Goal: Information Seeking & Learning: Learn about a topic

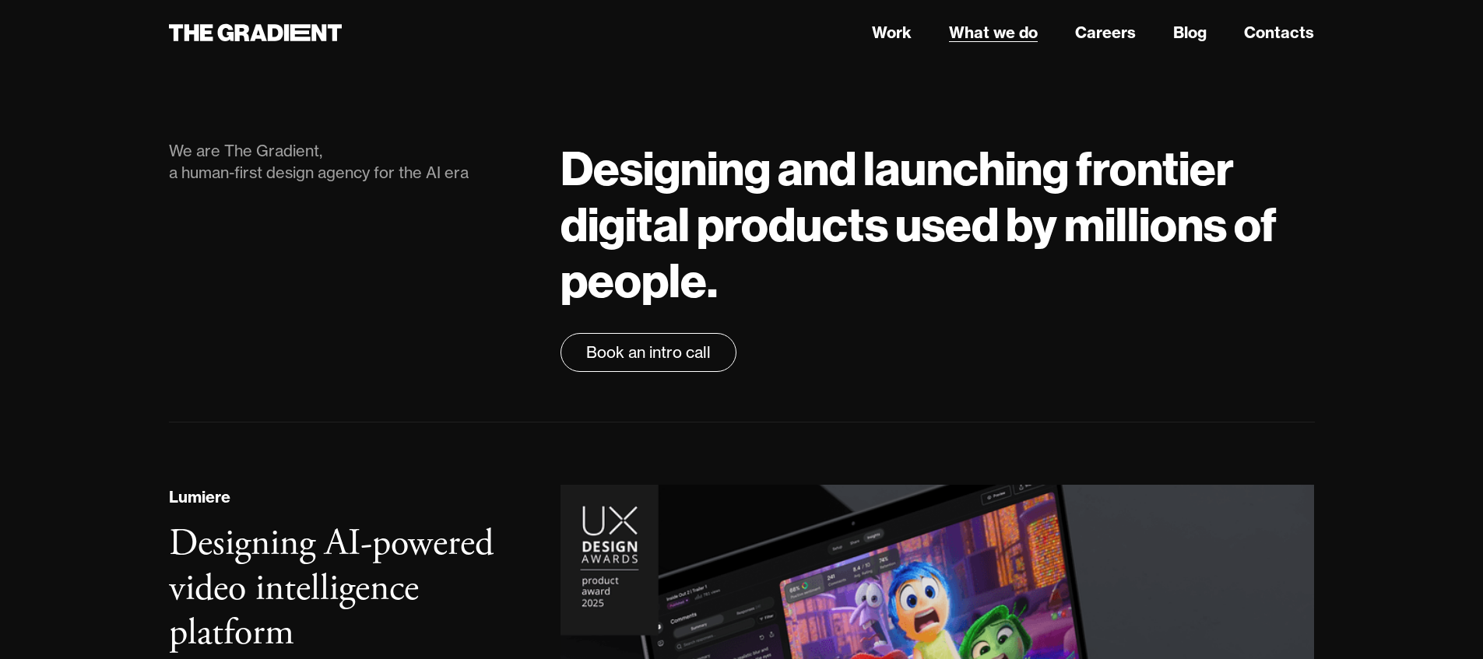
click at [972, 30] on link "What we do" at bounding box center [993, 32] width 89 height 23
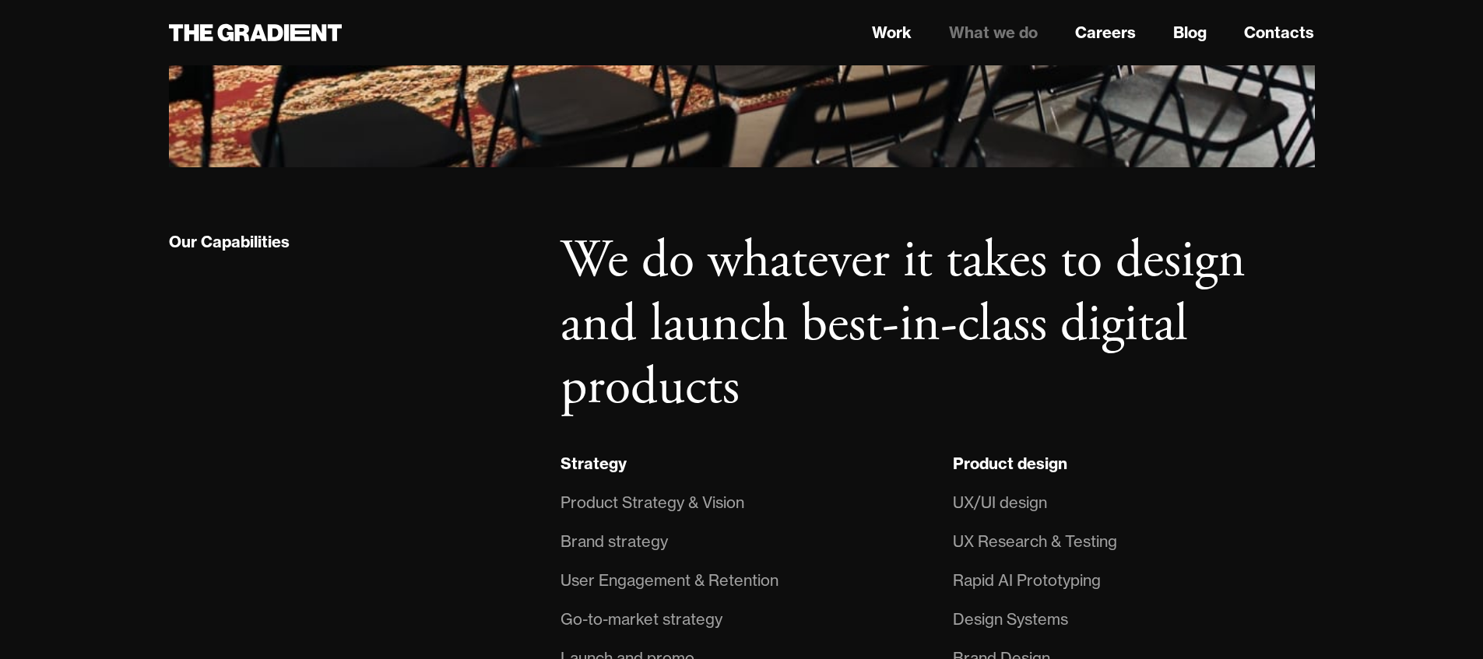
scroll to position [949, 0]
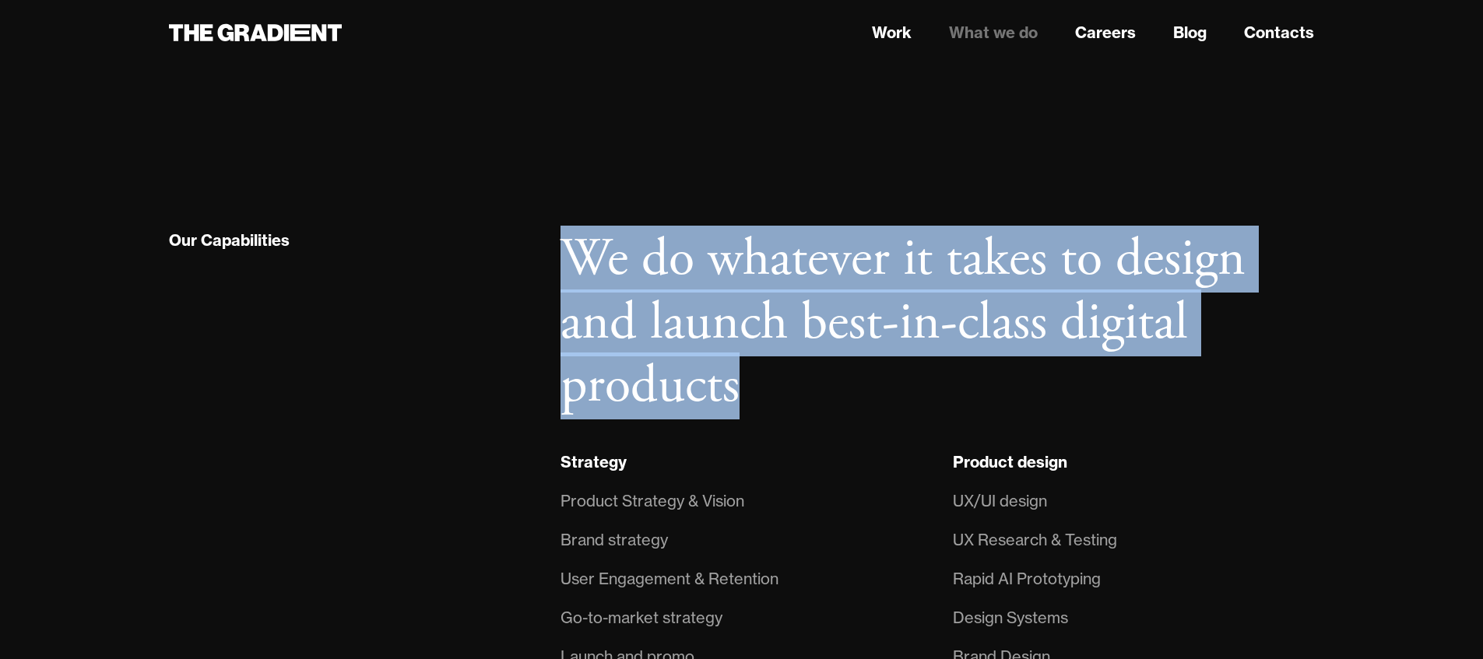
drag, startPoint x: 569, startPoint y: 285, endPoint x: 737, endPoint y: 420, distance: 215.9
click at [737, 419] on h2 "We do whatever it takes to design and launch best-in-class digital products" at bounding box center [936, 323] width 753 height 191
copy h2 "We do whatever it takes to design and launch best-in-class digital products"
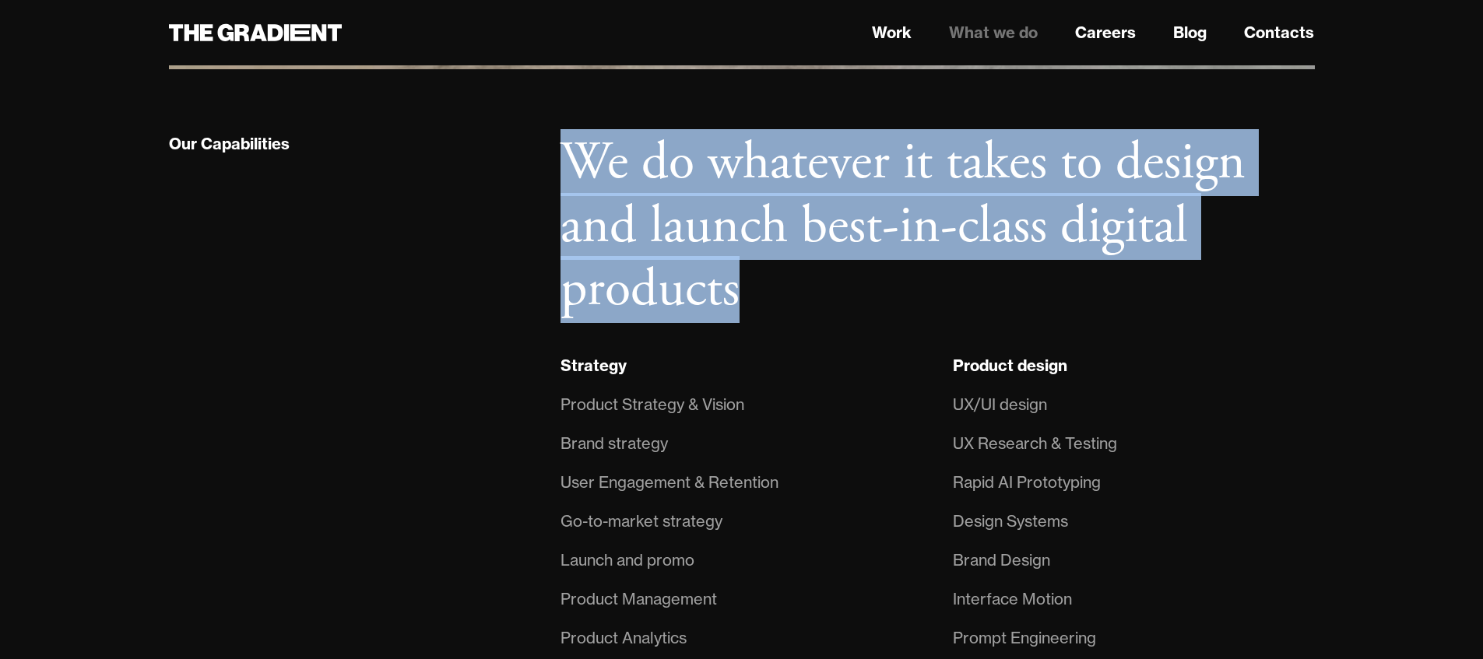
scroll to position [1036, 0]
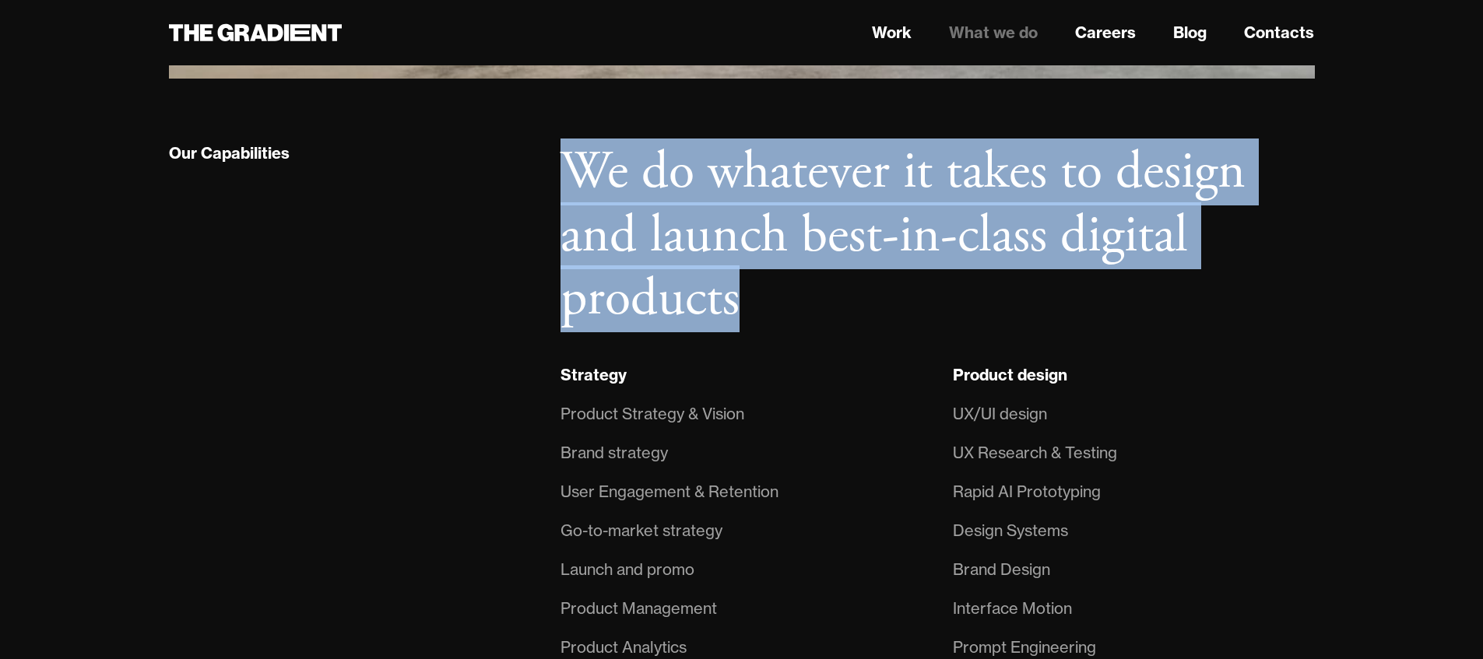
click at [635, 258] on h2 "We do whatever it takes to design and launch best-in-class digital products" at bounding box center [936, 236] width 753 height 191
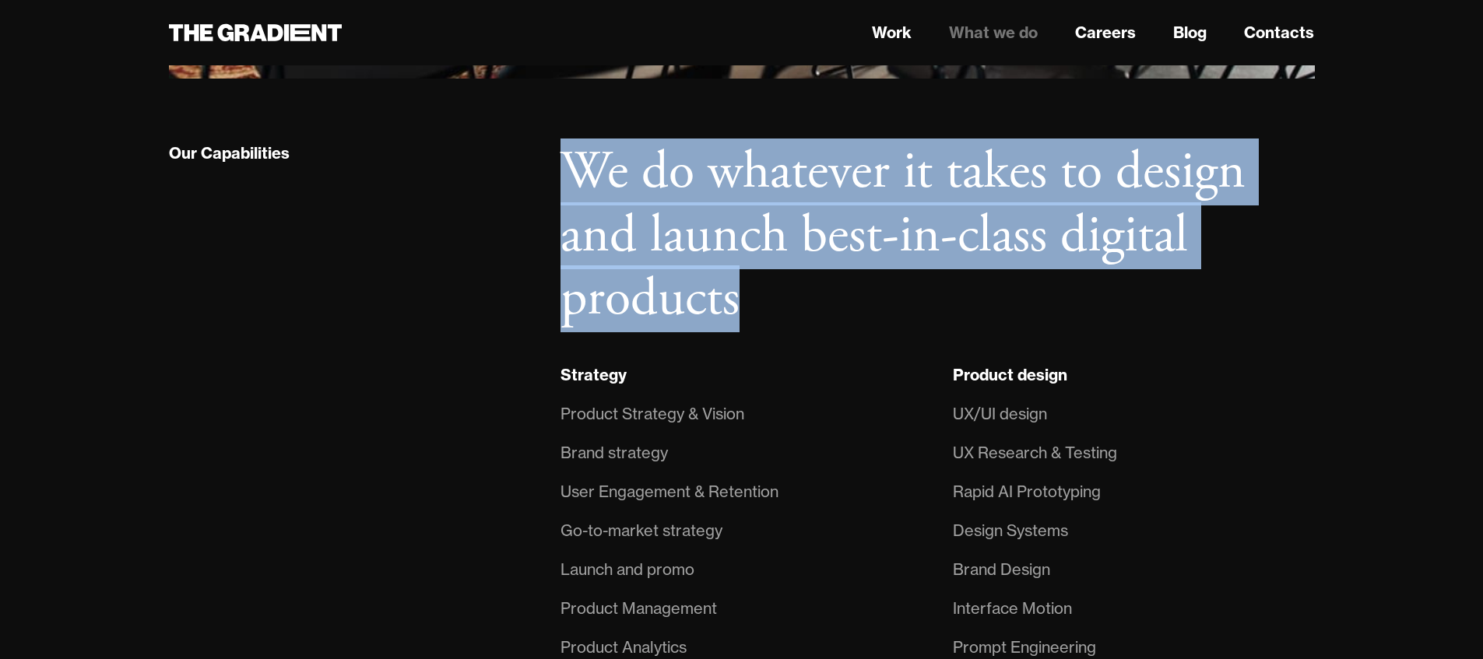
drag, startPoint x: 573, startPoint y: 190, endPoint x: 741, endPoint y: 316, distance: 210.1
click at [741, 316] on h2 "We do whatever it takes to design and launch best-in-class digital products" at bounding box center [936, 236] width 753 height 191
copy h2 "We do whatever it takes to design and launch best-in-class digital products"
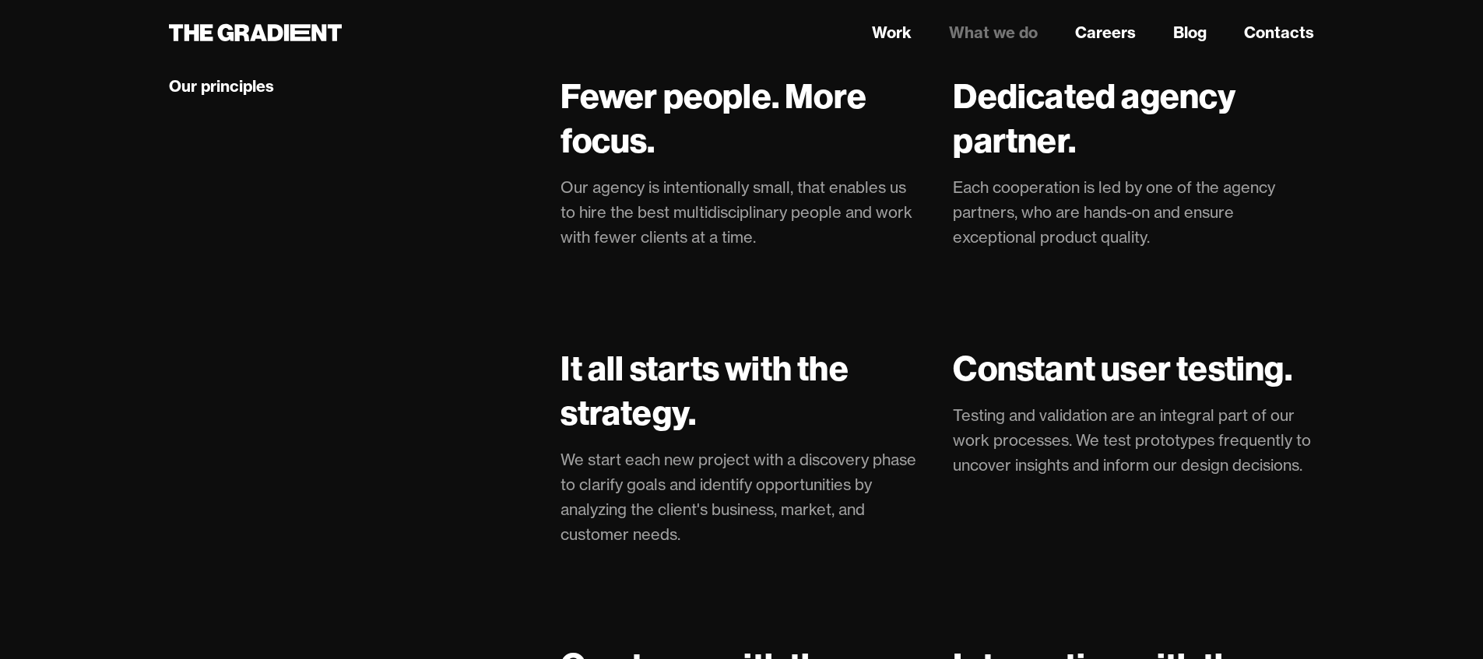
scroll to position [3242, 0]
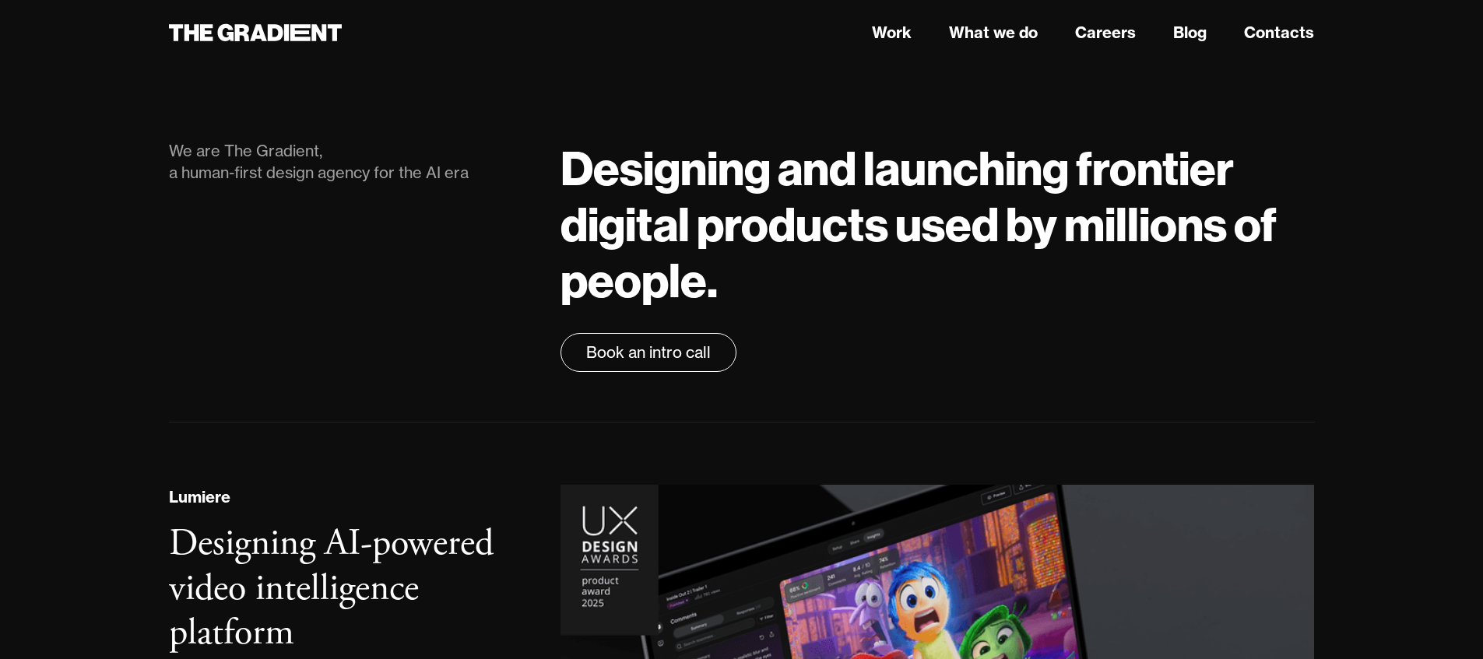
click at [998, 39] on link "What we do" at bounding box center [993, 32] width 89 height 23
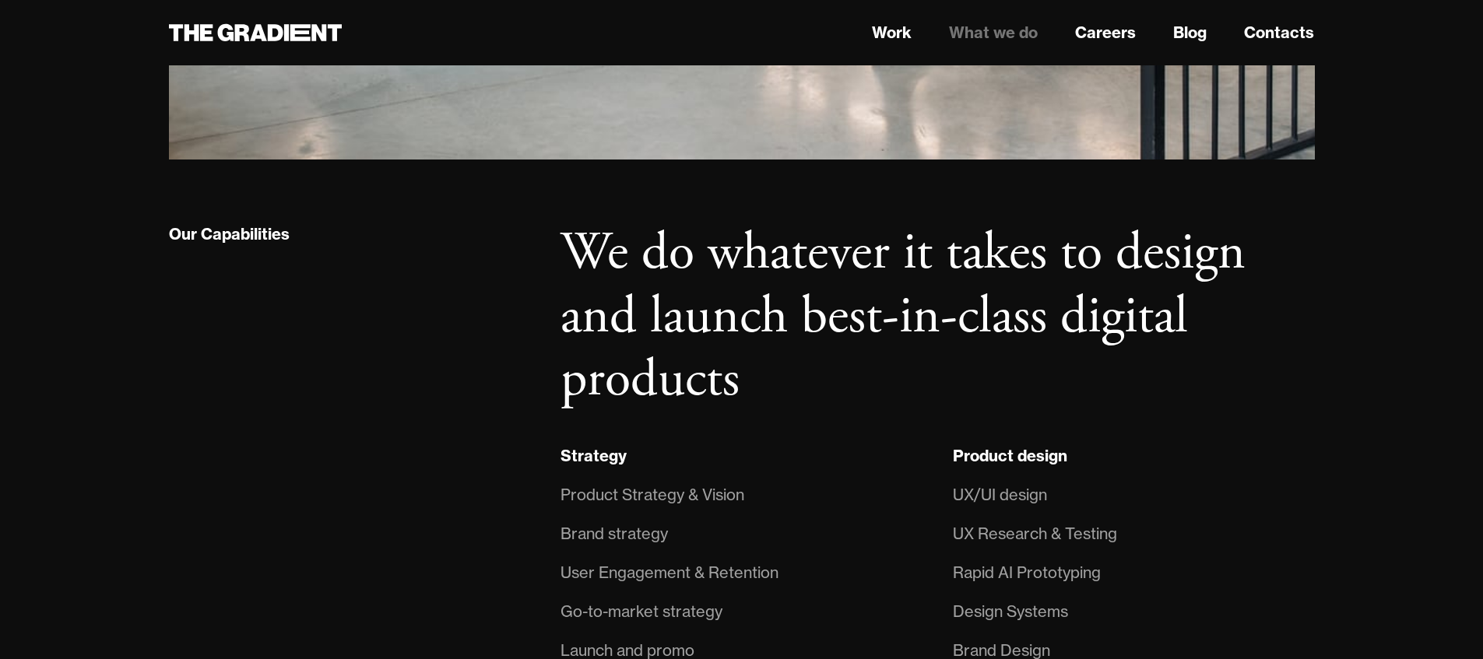
scroll to position [956, 0]
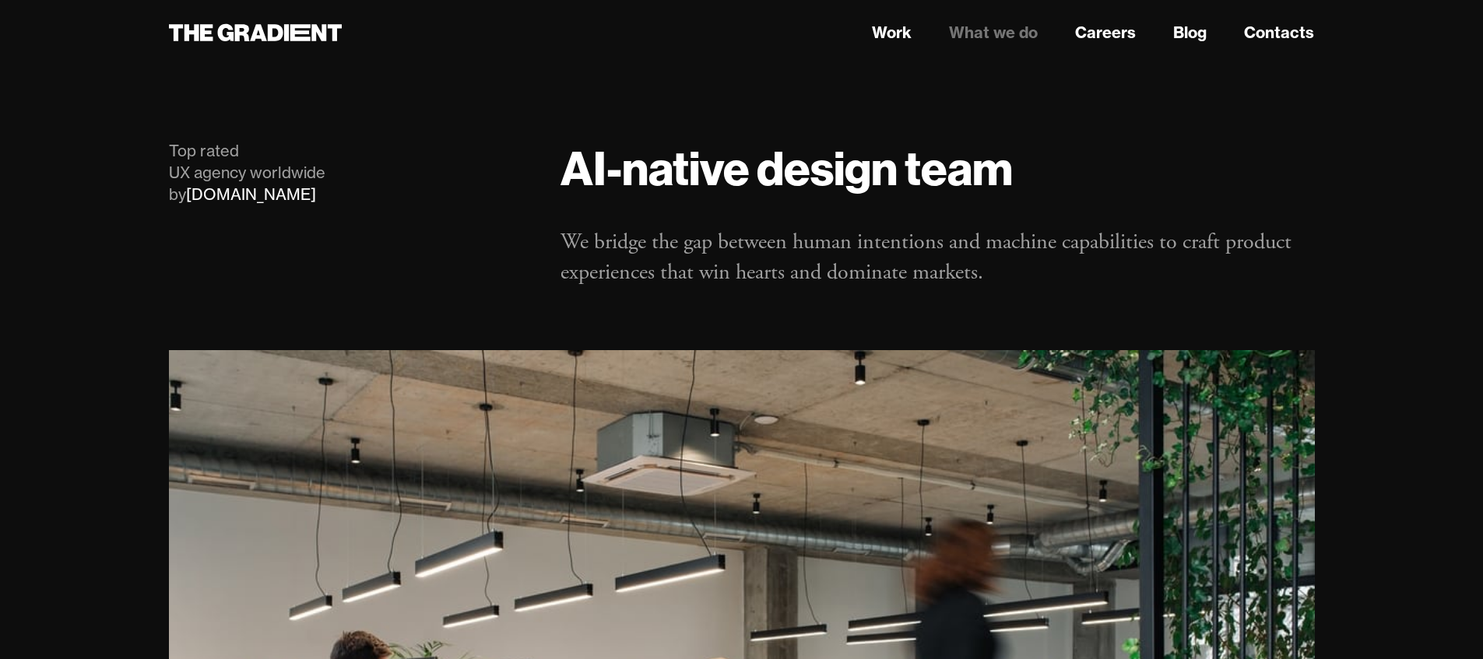
scroll to position [956, 0]
